Goal: Transaction & Acquisition: Purchase product/service

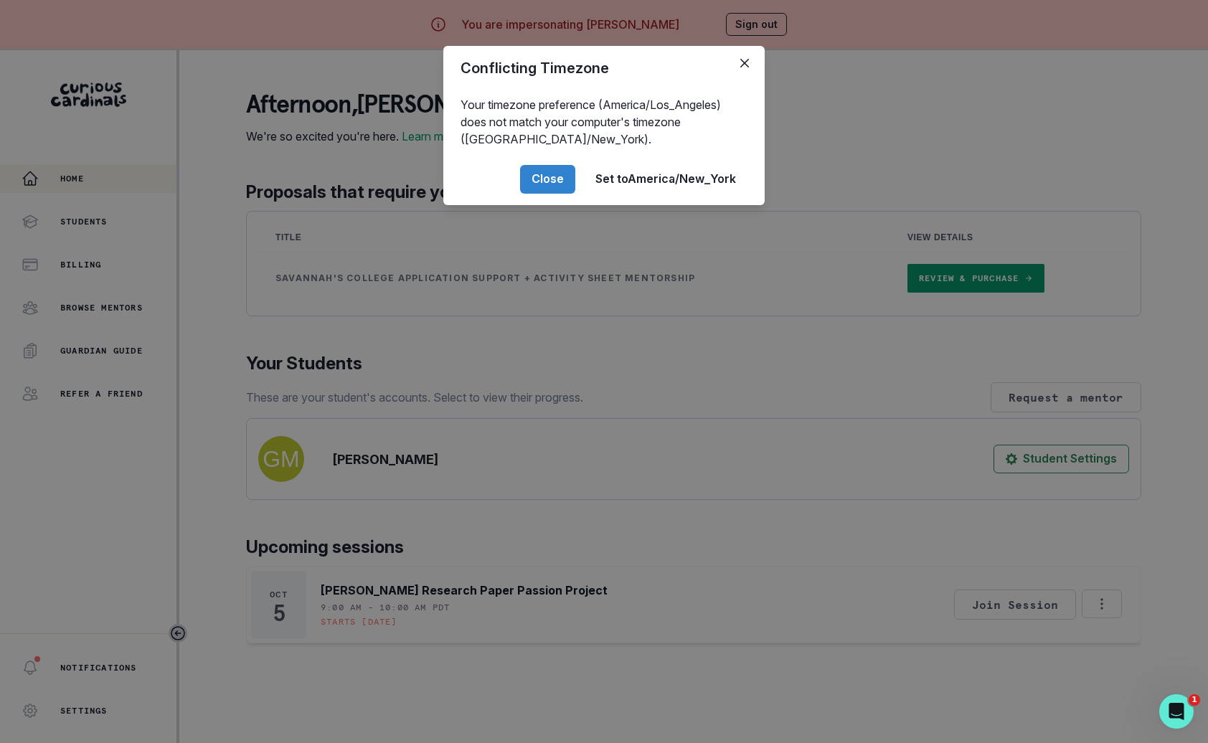
click at [534, 432] on div "Conflicting Timezone Your timezone preference (America/Los_Angeles) does not ma…" at bounding box center [604, 371] width 1208 height 743
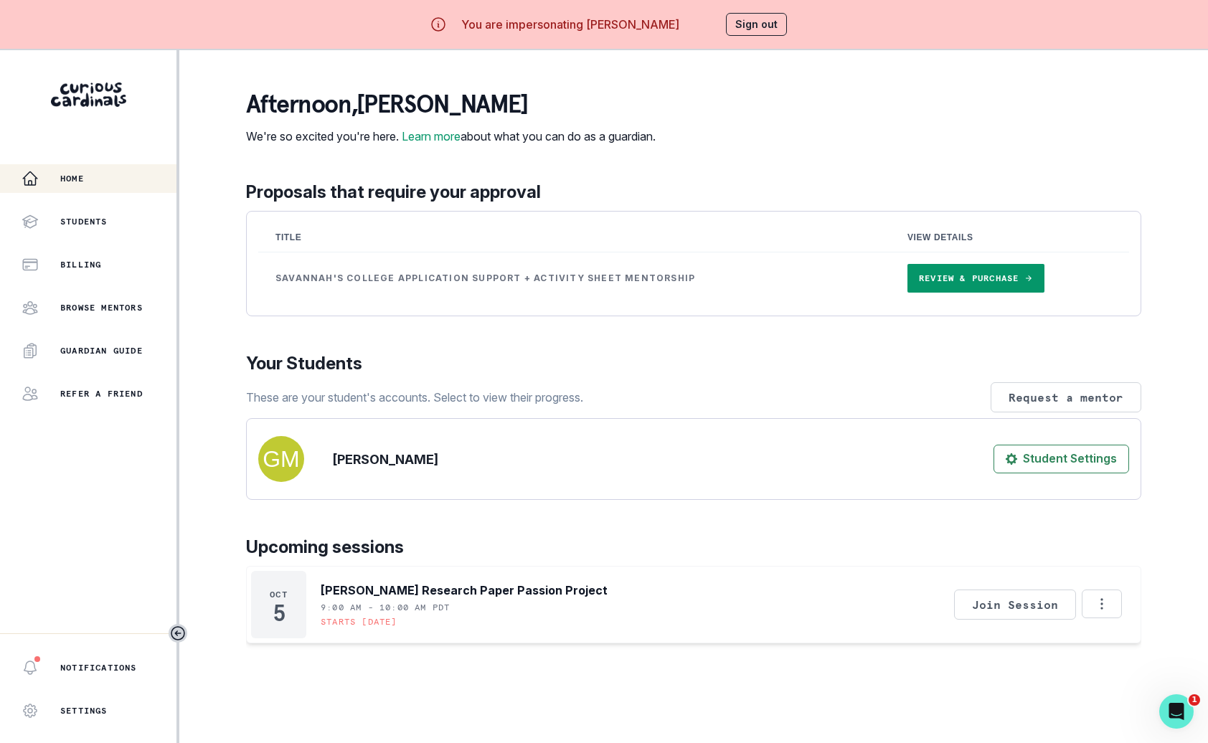
click at [914, 293] on link "Review & Purchase" at bounding box center [975, 278] width 137 height 29
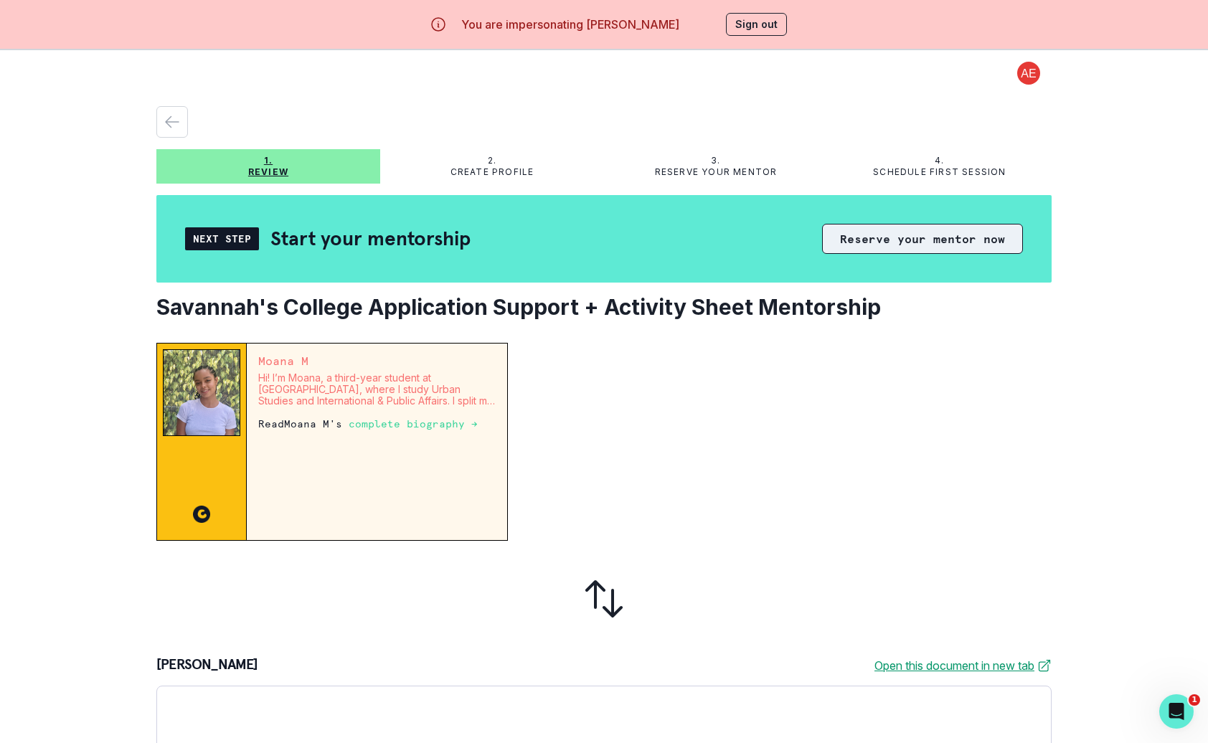
click at [911, 236] on button "Reserve your mentor now" at bounding box center [922, 239] width 201 height 30
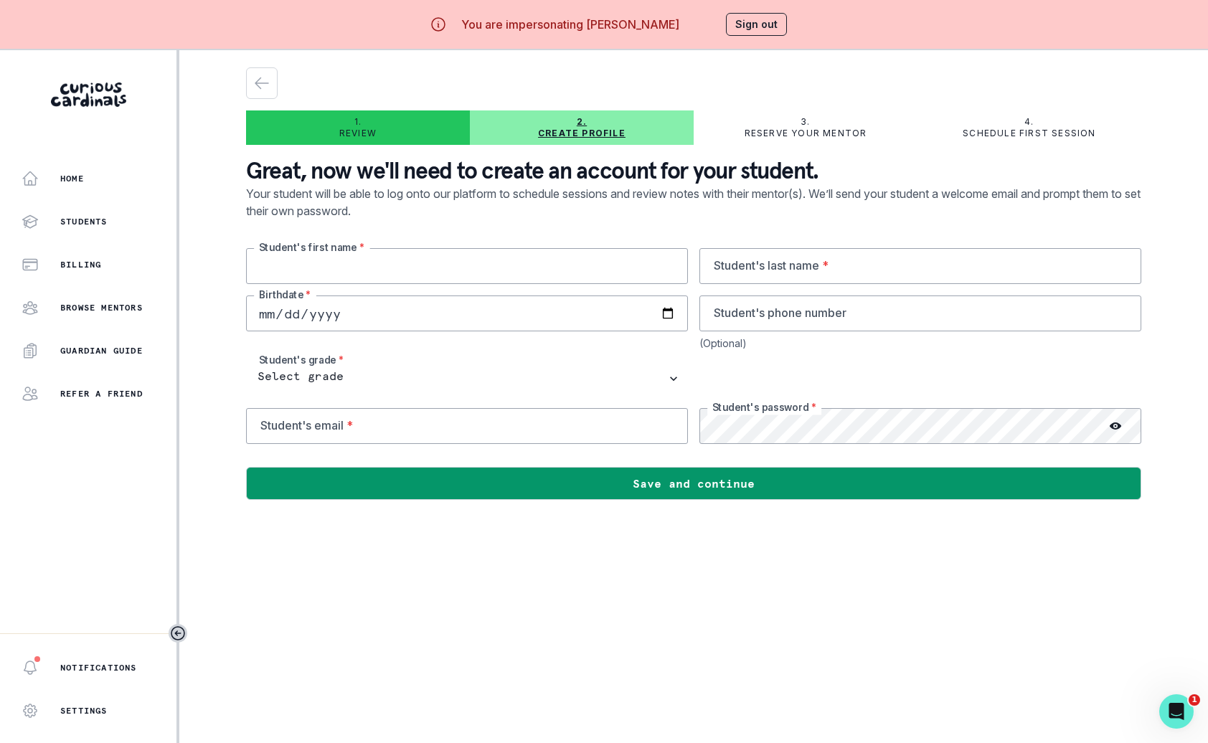
click at [491, 273] on input "text" at bounding box center [467, 266] width 442 height 36
type input "Savannah"
type input "[PERSON_NAME]"
click at [386, 313] on input "date" at bounding box center [467, 313] width 442 height 36
type input "[DATE]"
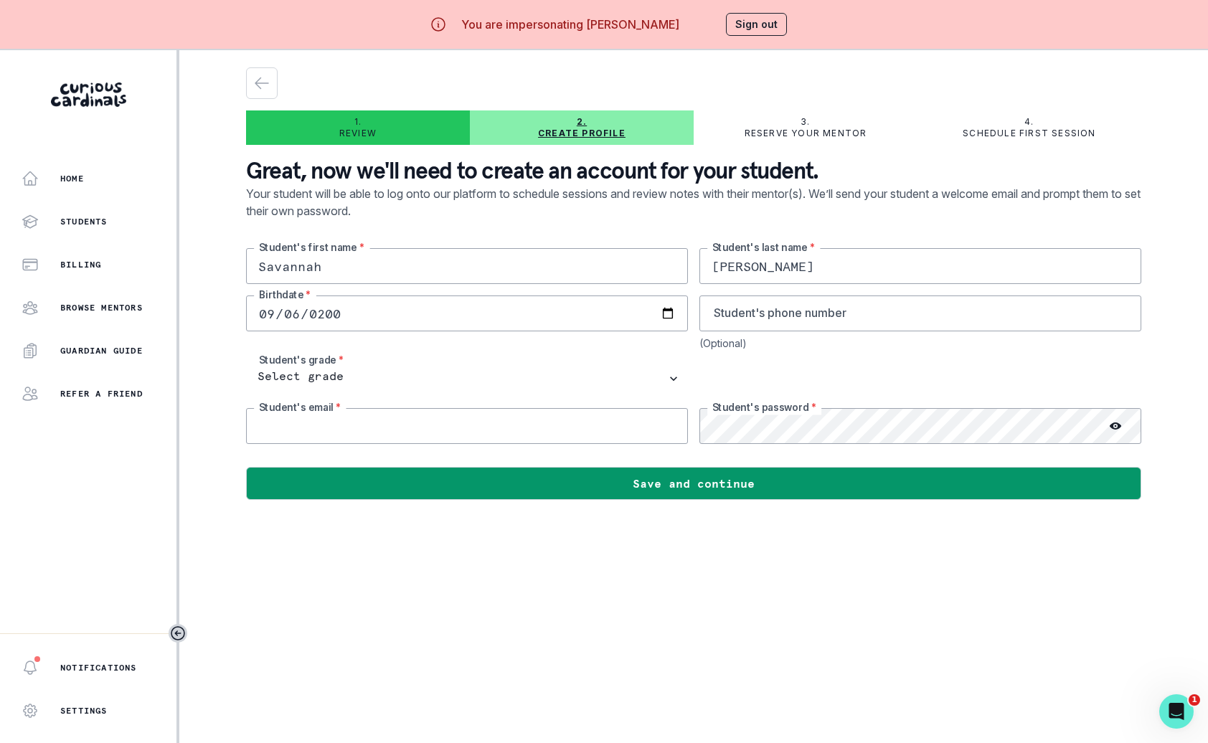
click at [513, 430] on input "email" at bounding box center [467, 426] width 442 height 36
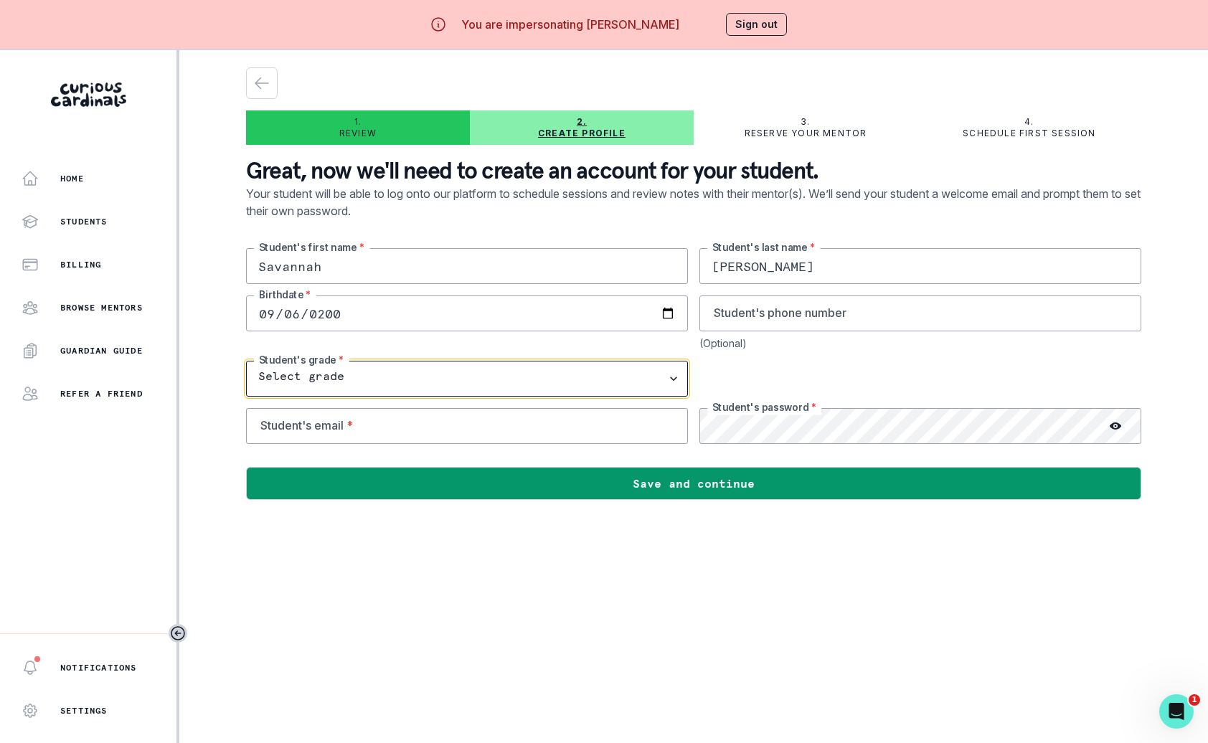
click at [344, 375] on select "Select grade 1st Grade 2nd Grade 3rd Grade 4th Grade 5th Grade 6th Grade 7th Gr…" at bounding box center [467, 379] width 442 height 36
select select "12th Grade"
click at [246, 361] on select "Select grade 1st Grade 2nd Grade 3rd Grade 4th Grade 5th Grade 6th Grade 7th Gr…" at bounding box center [467, 379] width 442 height 36
click at [521, 397] on div "Savannah Student's first name * [PERSON_NAME] Student's last name * [DEMOGRAPHI…" at bounding box center [693, 346] width 895 height 196
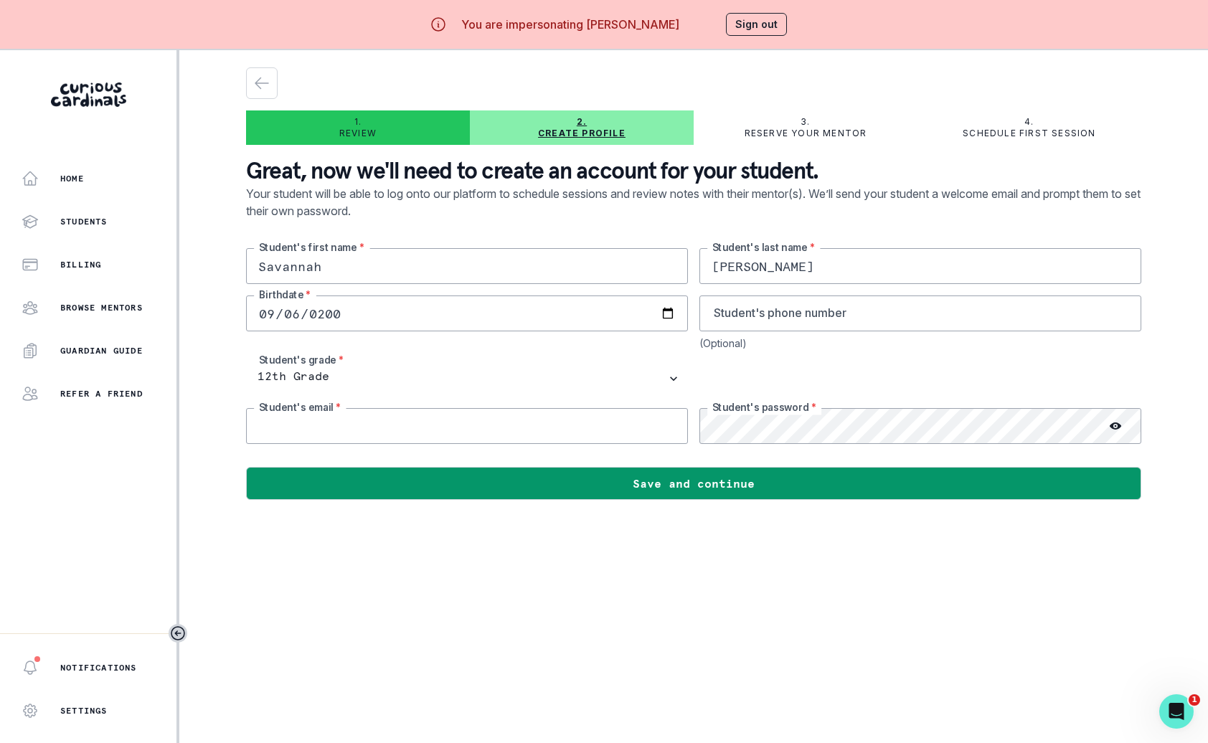
click at [528, 427] on input "email" at bounding box center [467, 426] width 442 height 36
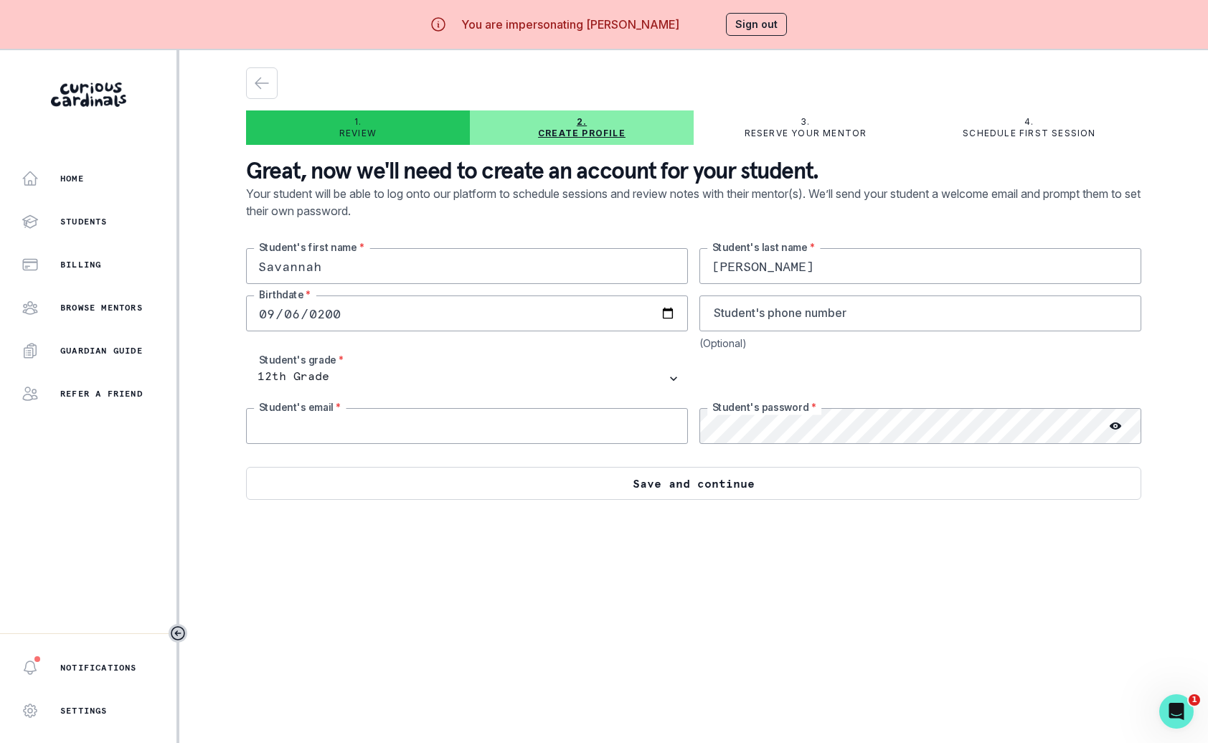
paste input "[EMAIL_ADDRESS][DOMAIN_NAME]"
type input "[EMAIL_ADDRESS][DOMAIN_NAME]"
click at [493, 492] on button "Save and continue" at bounding box center [693, 483] width 895 height 33
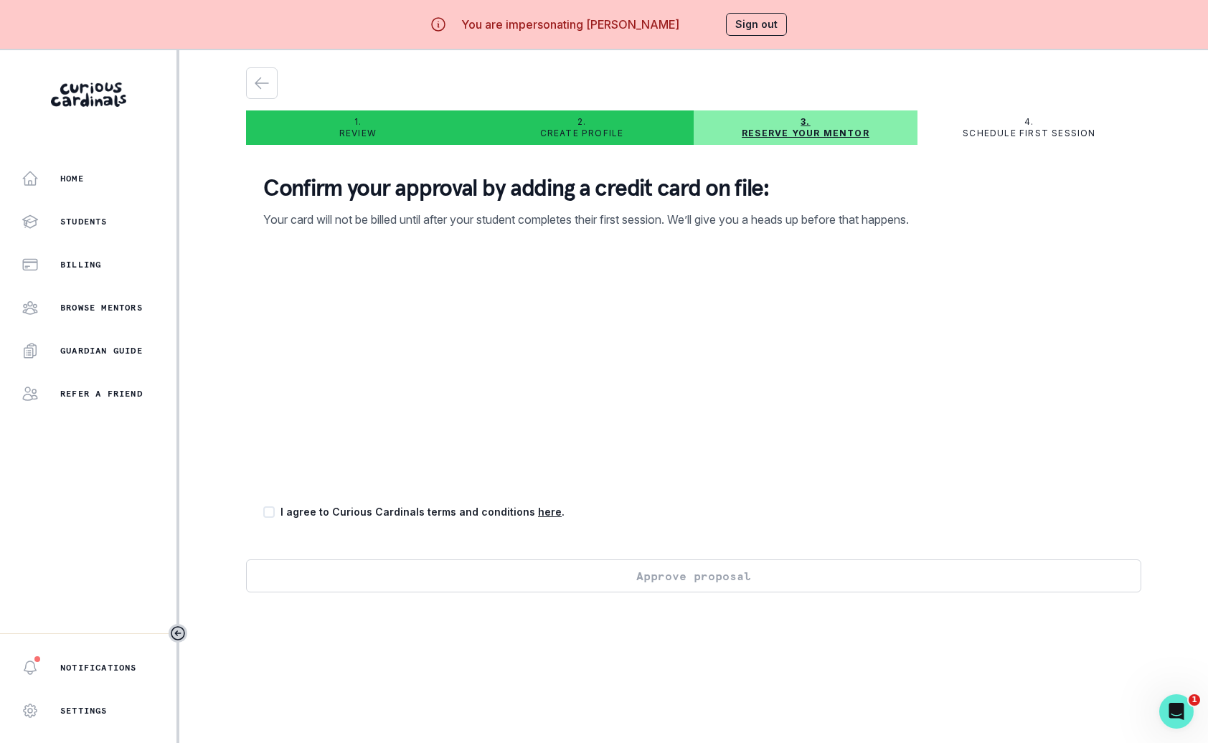
click at [757, 30] on button "Sign out" at bounding box center [756, 24] width 61 height 23
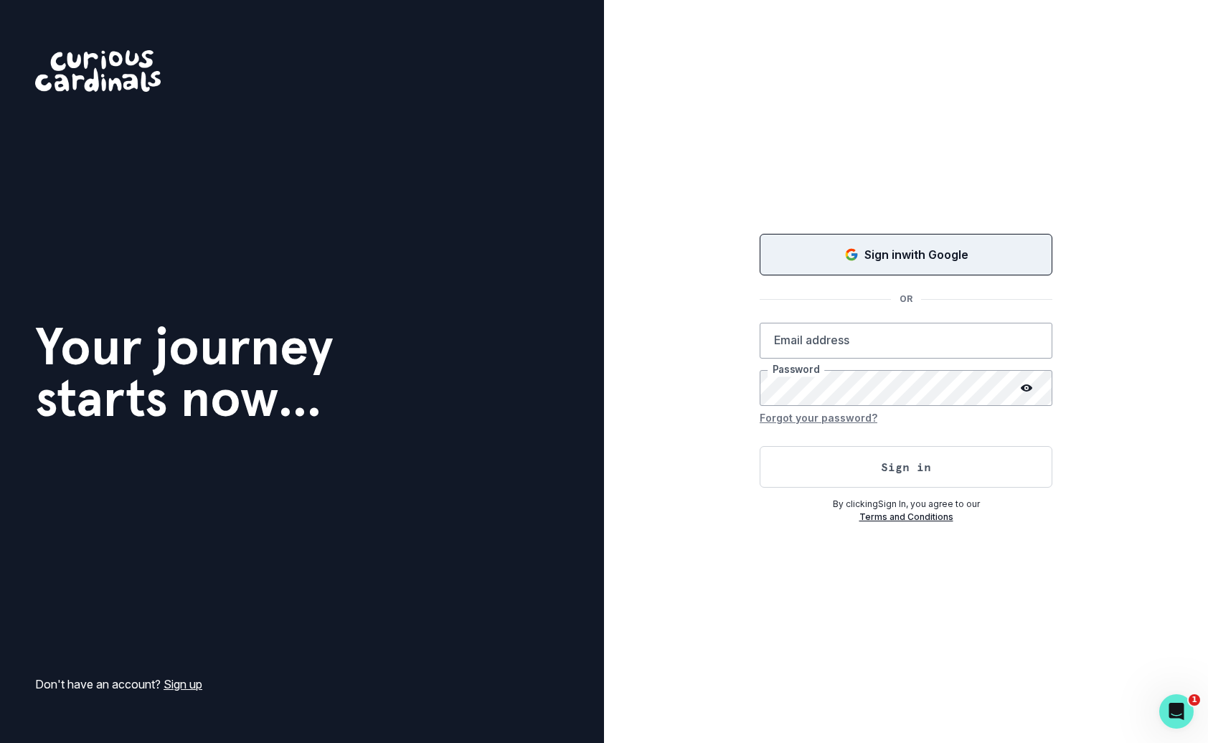
click at [813, 259] on div "Sign in with Google" at bounding box center [905, 254] width 257 height 17
